Goal: Navigation & Orientation: Find specific page/section

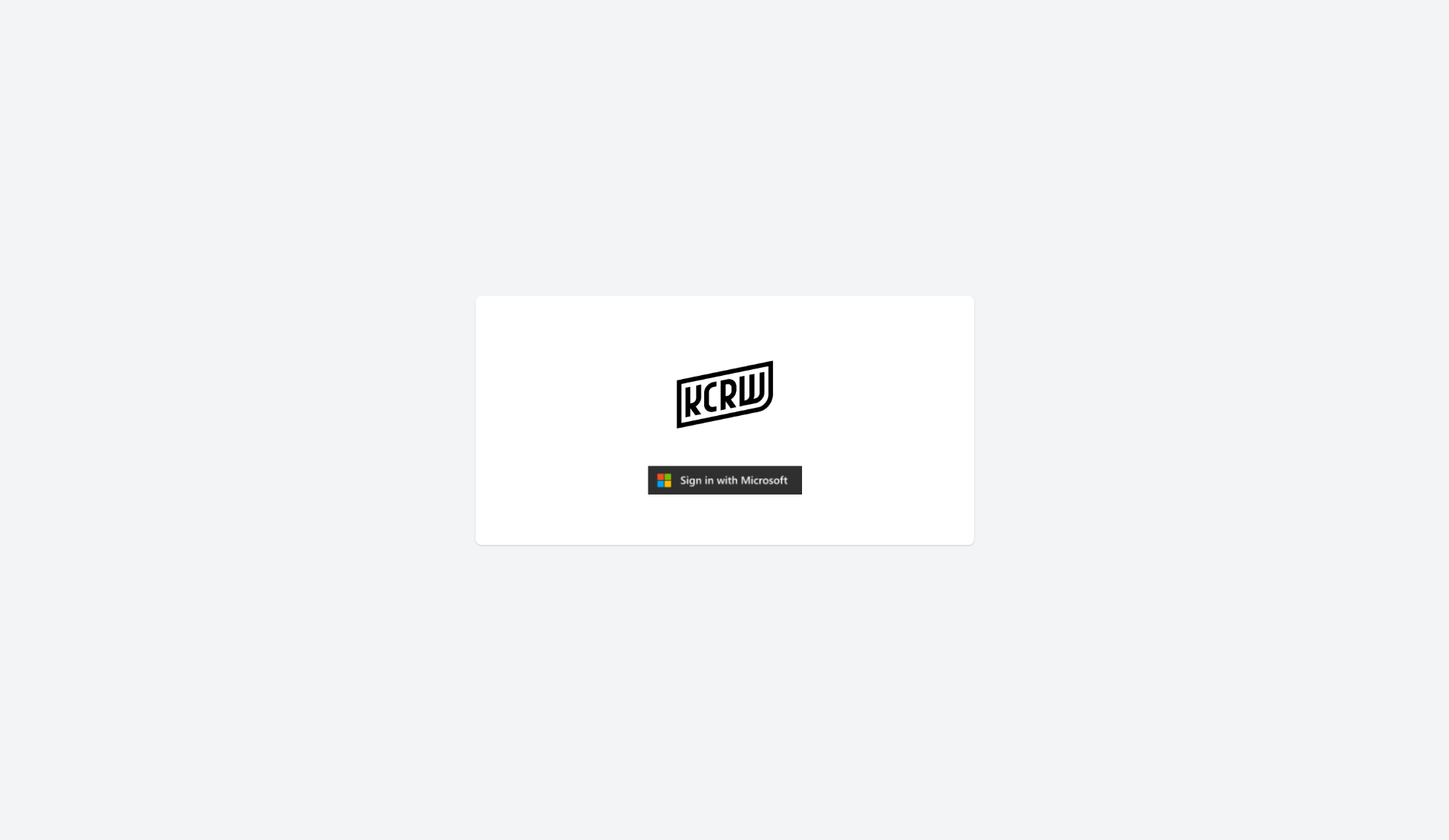
click at [717, 482] on img "submit" at bounding box center [724, 481] width 154 height 30
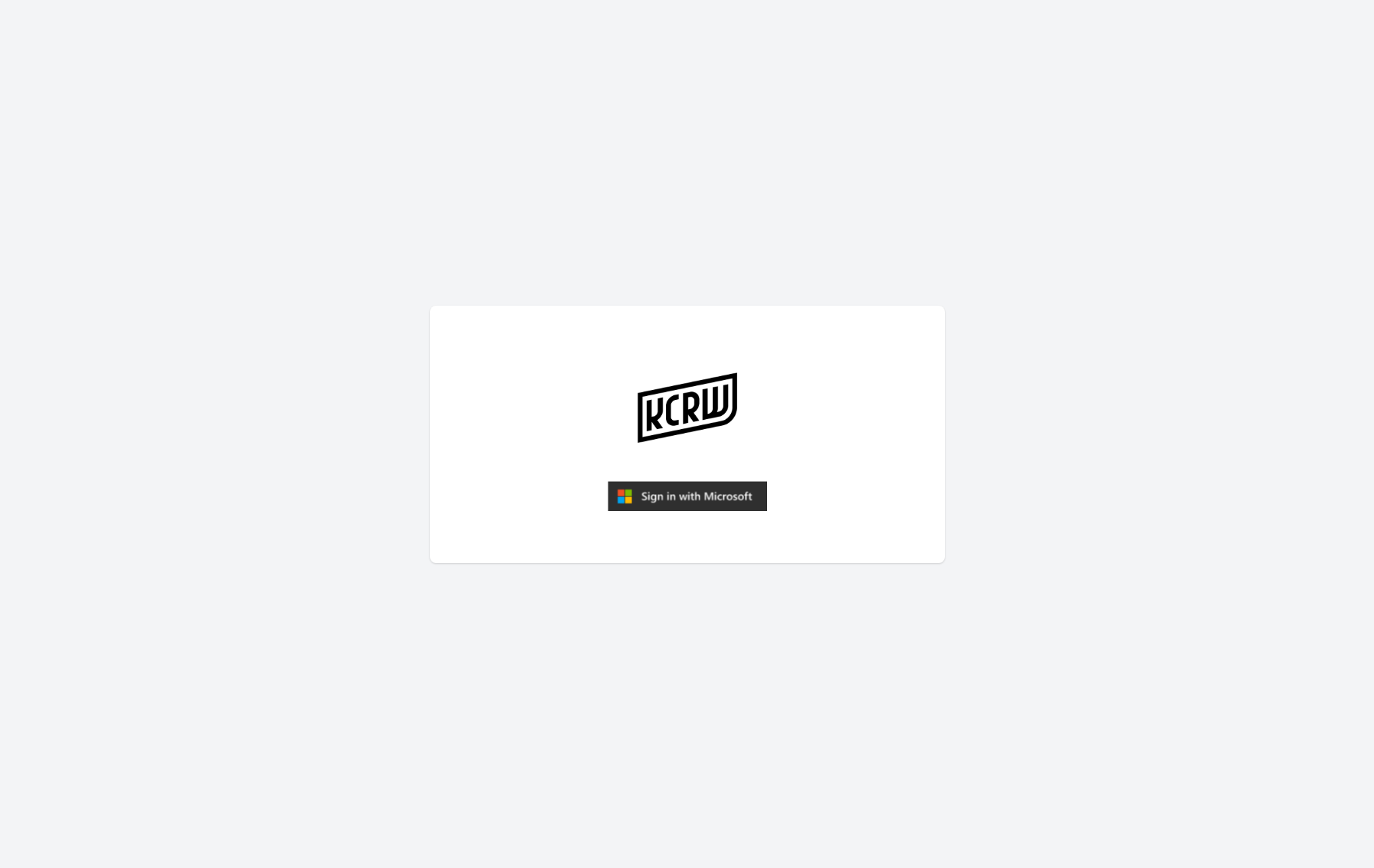
click at [731, 478] on article at bounding box center [688, 434] width 515 height 257
click at [728, 489] on img "submit" at bounding box center [687, 497] width 159 height 31
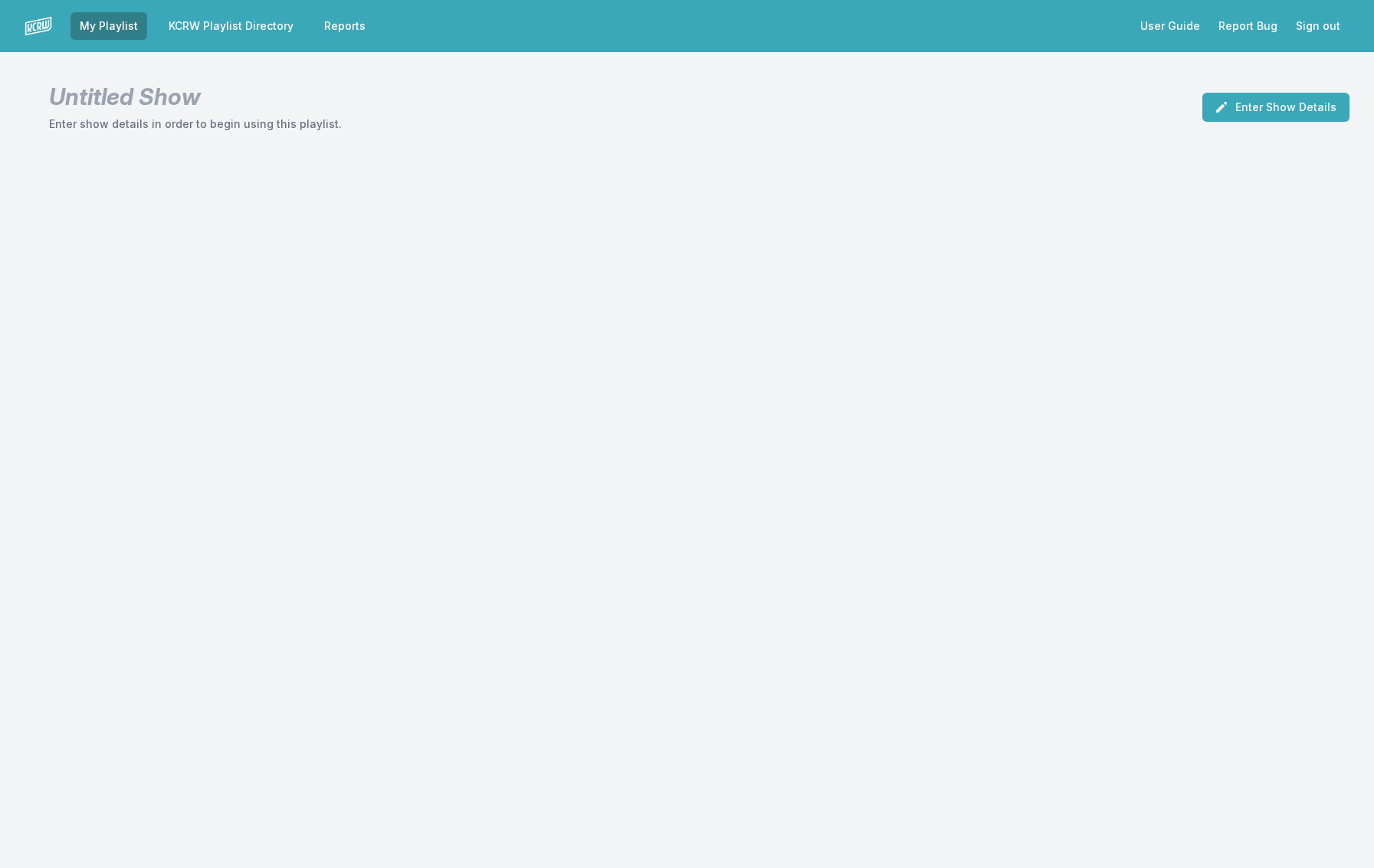
click at [227, 23] on link "KCRW Playlist Directory" at bounding box center [231, 25] width 144 height 27
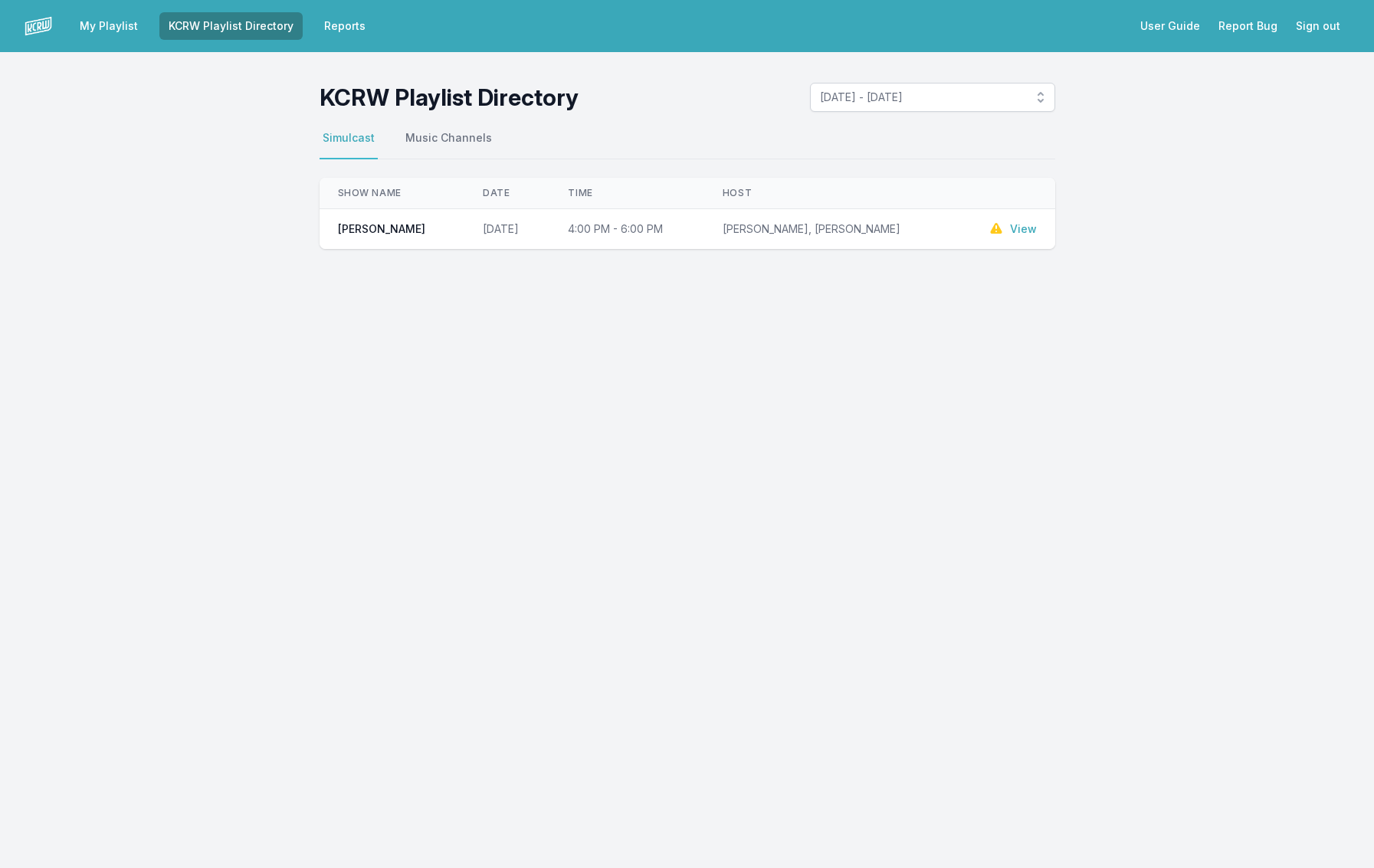
click at [464, 236] on td "October 13, 2025" at bounding box center [506, 229] width 85 height 41
click at [381, 226] on span "John Moses" at bounding box center [381, 228] width 87 height 15
click at [1029, 226] on link "View" at bounding box center [1023, 228] width 26 height 15
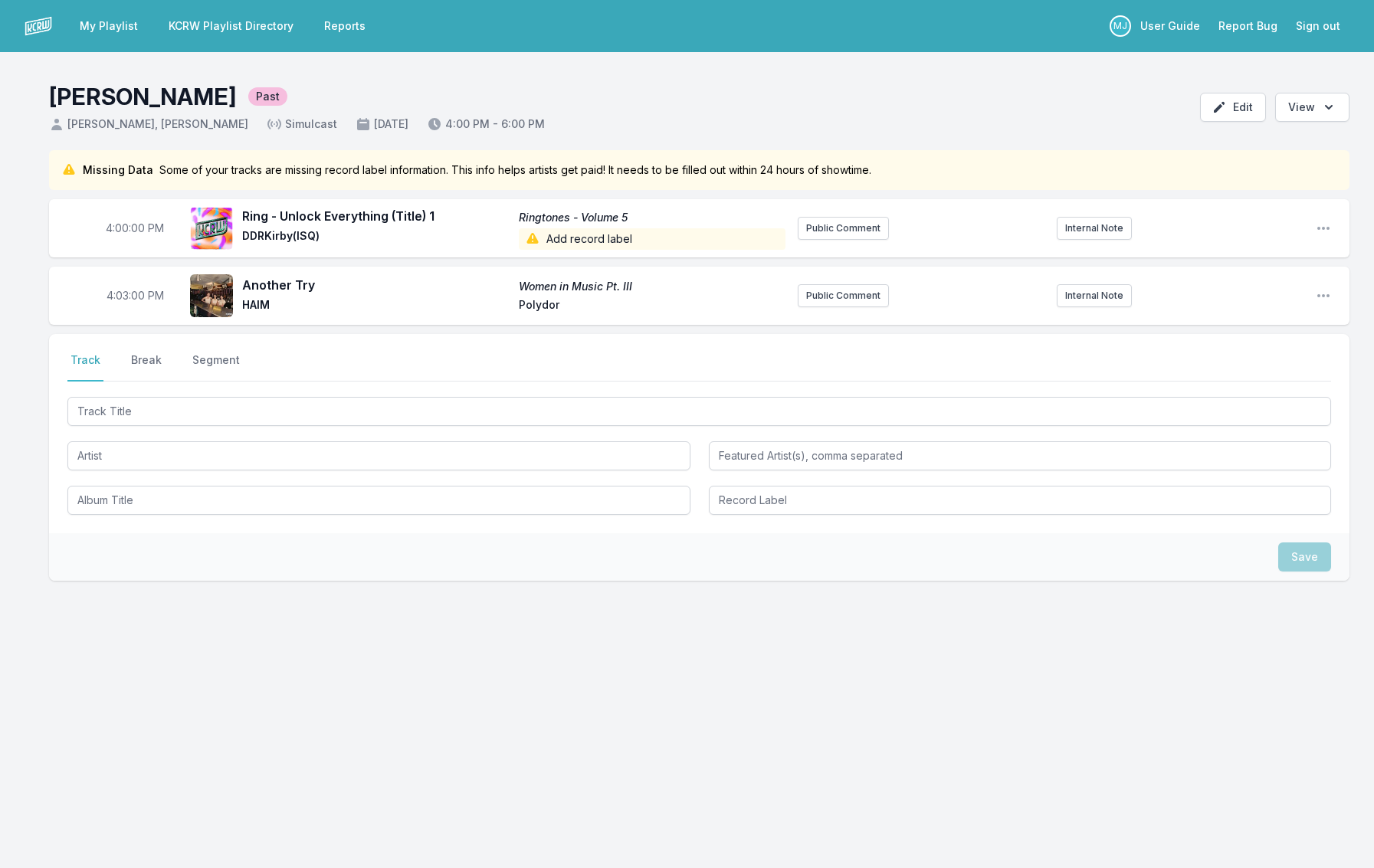
click at [359, 77] on header "John Moses Past Andrew Khedoori, Anthony Valadez Simulcast October 13, 2025 4:0…" at bounding box center [687, 101] width 1374 height 98
click at [522, 33] on nav "My Playlist KCRW Playlist Directory Reports MJ User Guide Report Bug Sign out" at bounding box center [687, 25] width 1374 height 52
click at [295, 33] on link "KCRW Playlist Directory" at bounding box center [231, 25] width 144 height 27
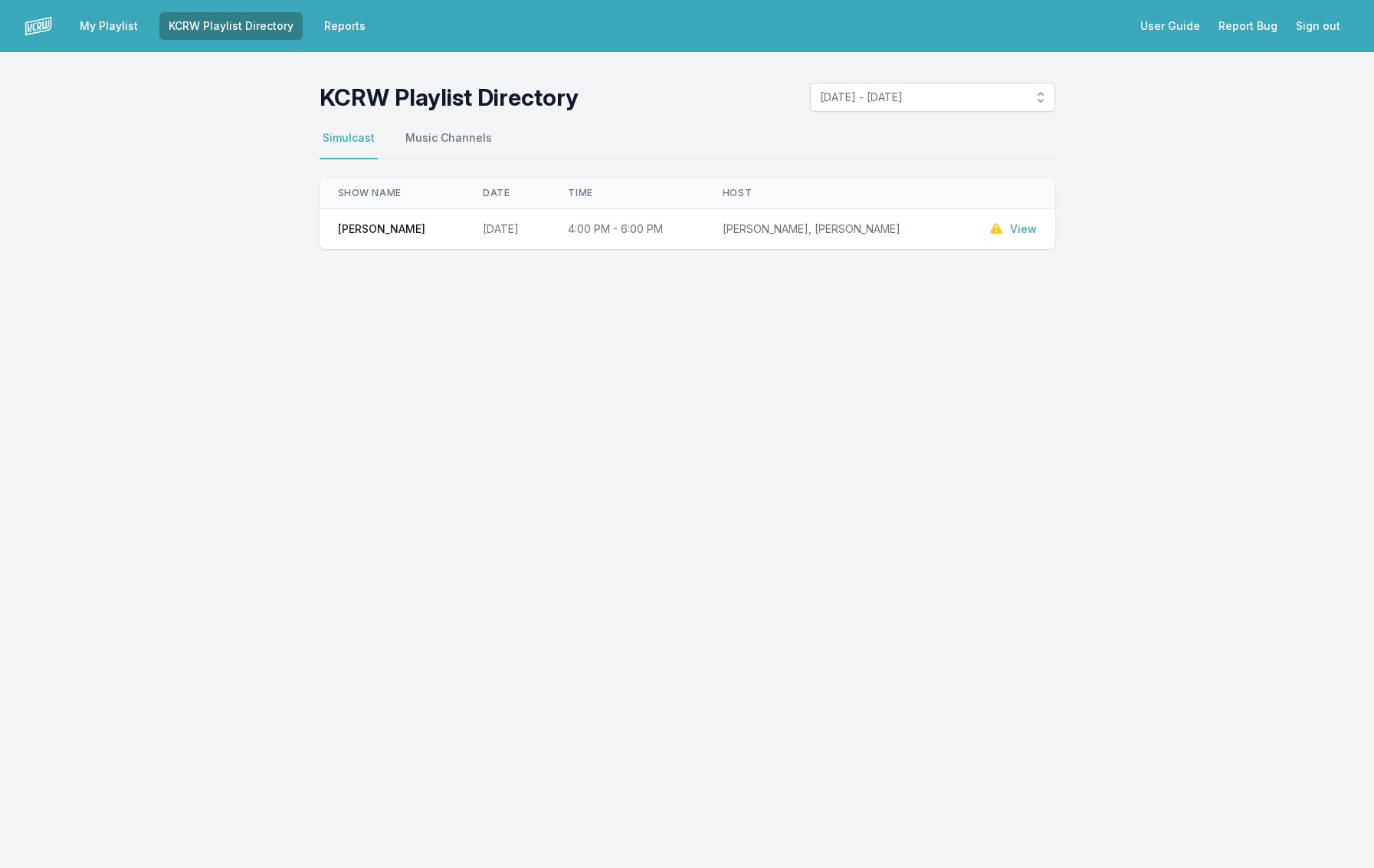
click at [124, 28] on link "My Playlist" at bounding box center [108, 25] width 76 height 27
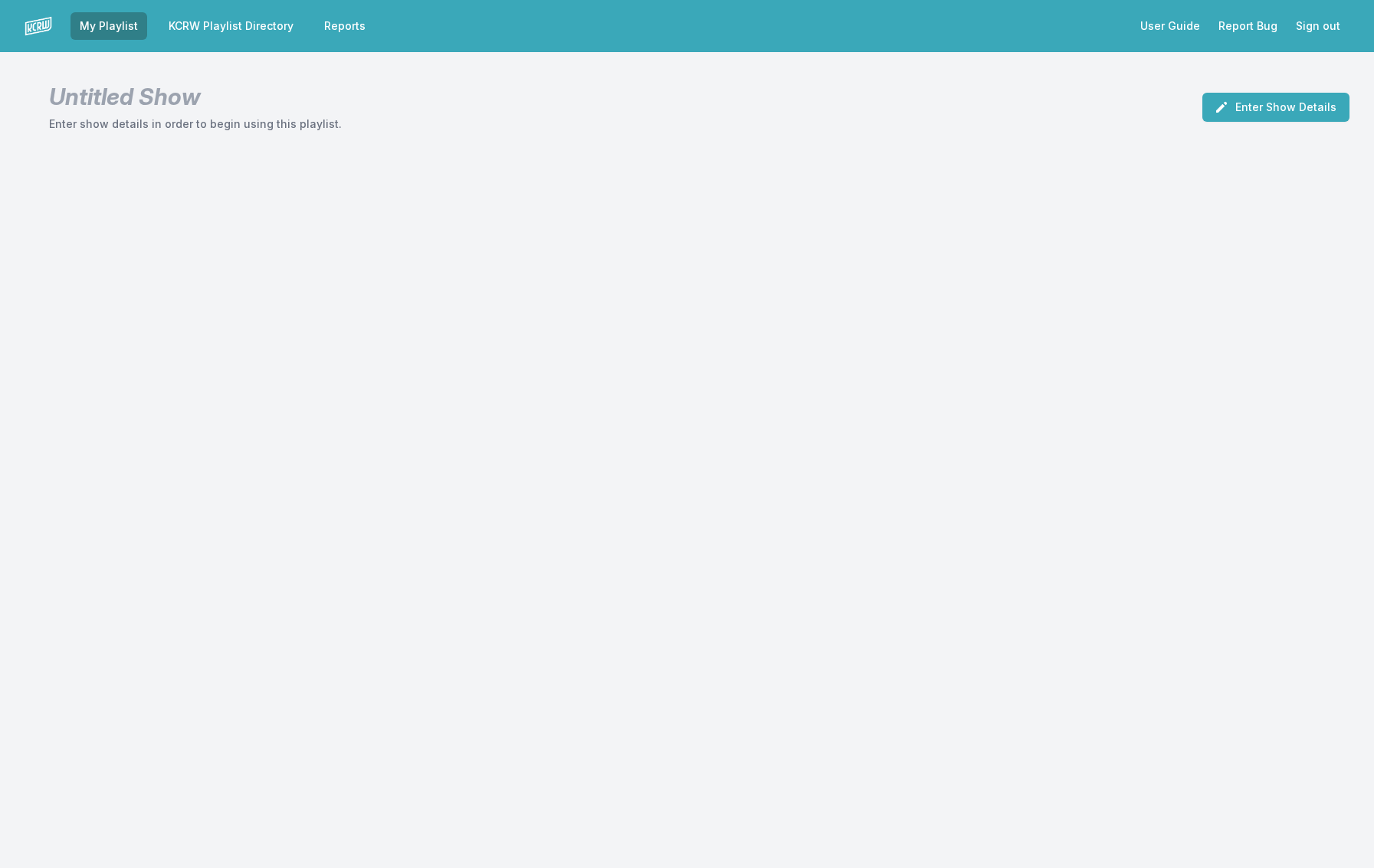
click at [349, 19] on link "Reports" at bounding box center [345, 25] width 60 height 27
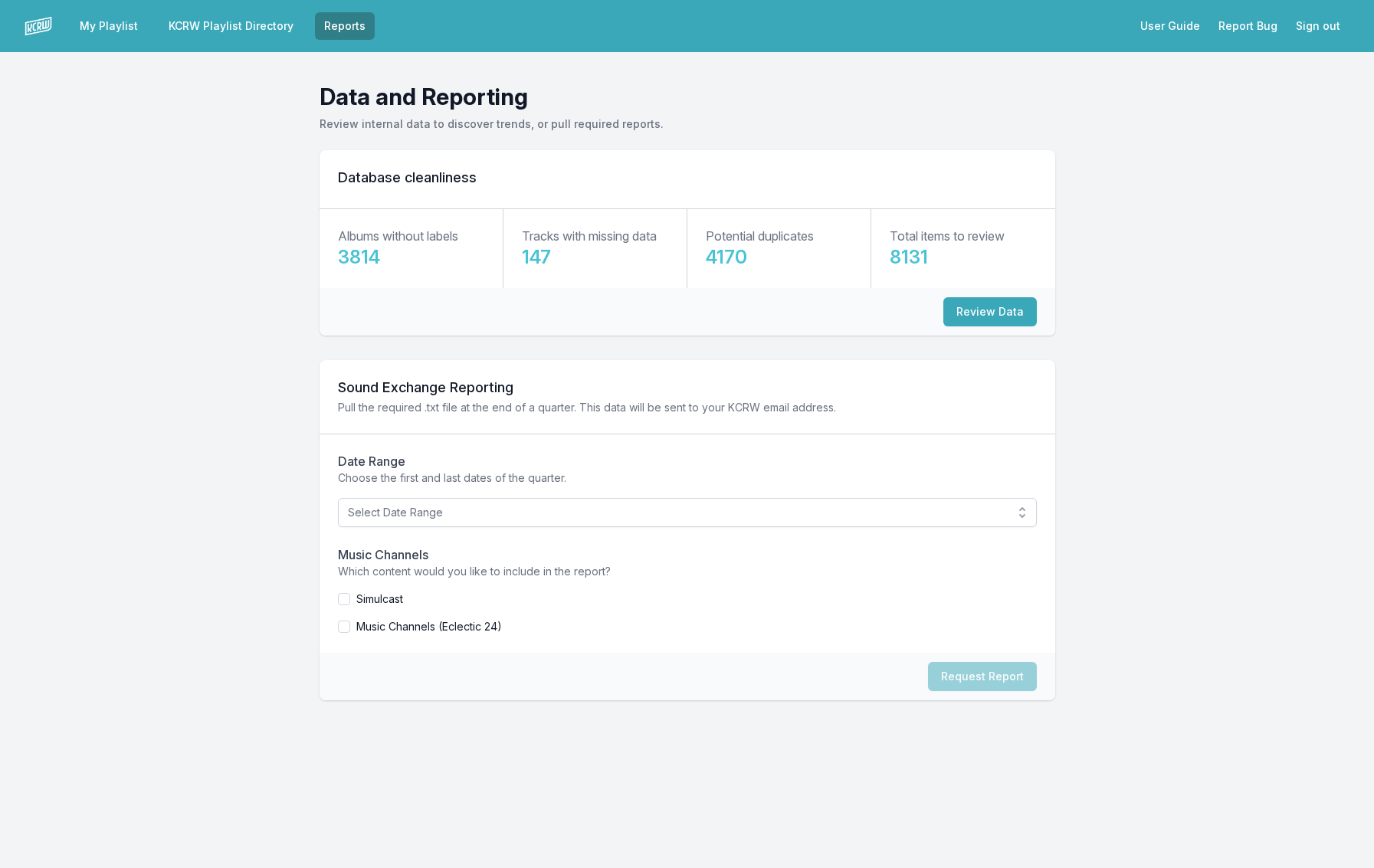
click at [227, 228] on main "Data and Reporting Review internal data to discover trends, or pull required re…" at bounding box center [687, 411] width 1374 height 658
